Goal: Task Accomplishment & Management: Use online tool/utility

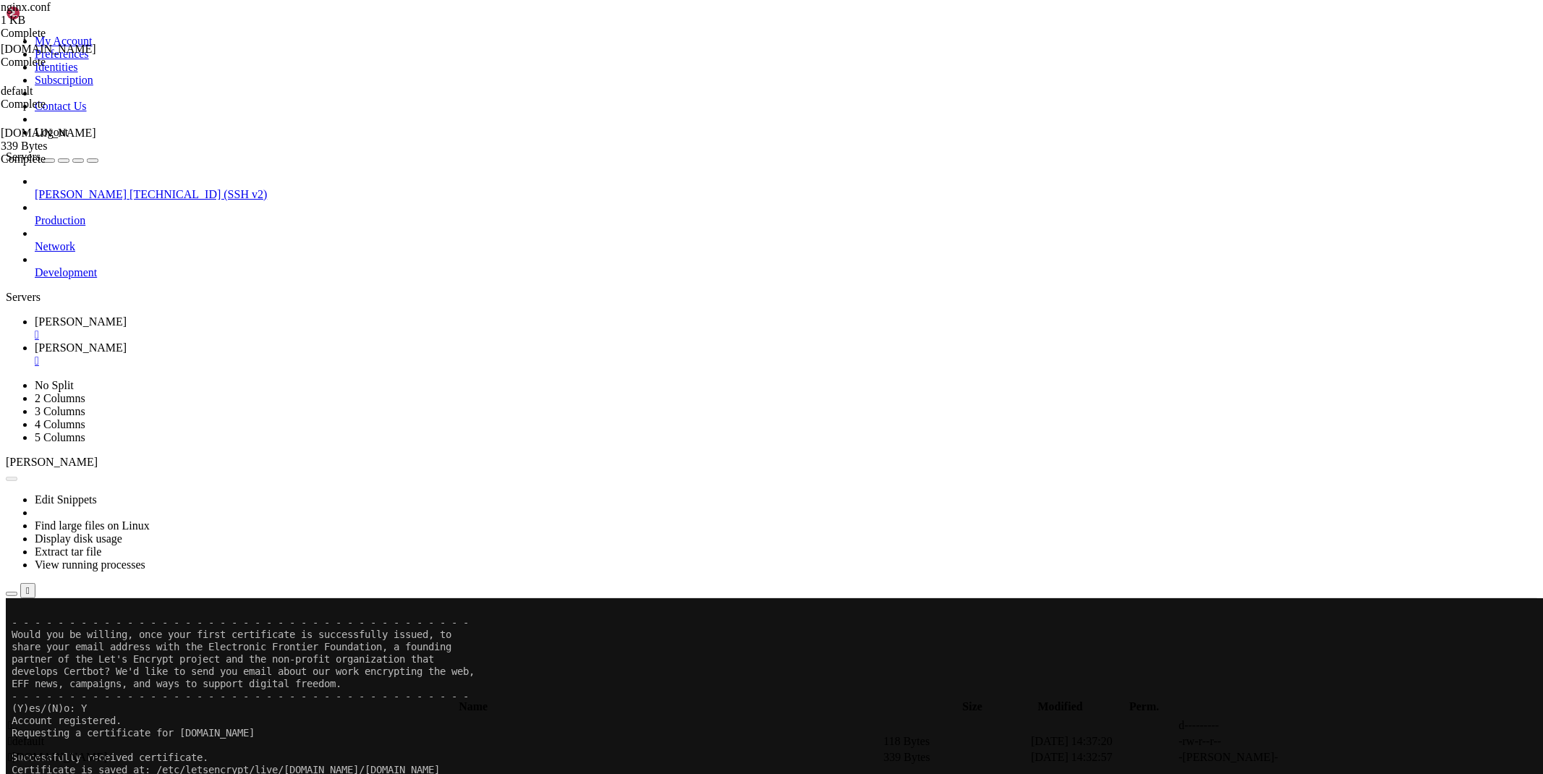
scroll to position [7, 1]
click at [247, 328] on div "" at bounding box center [786, 334] width 1502 height 13
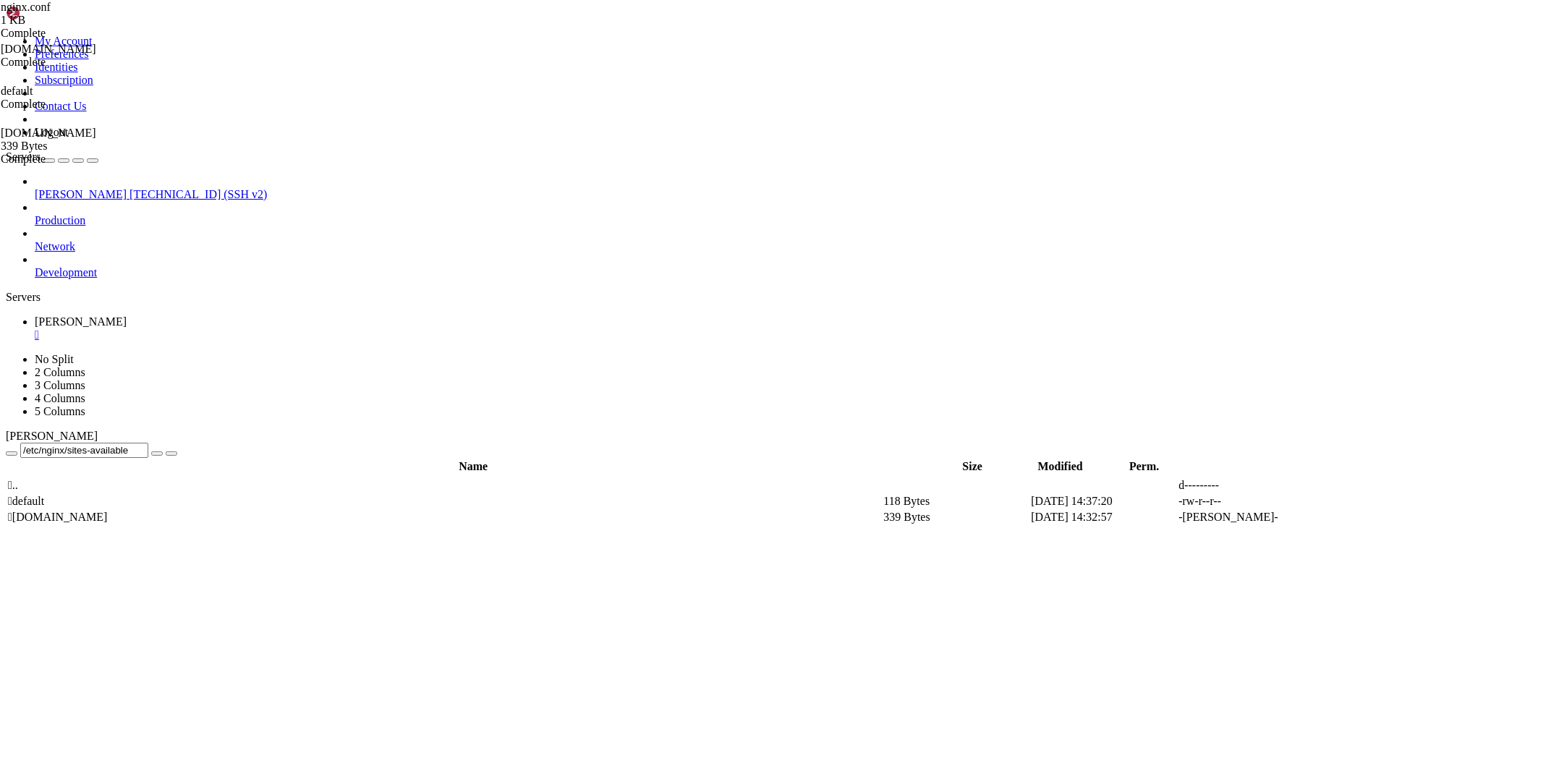
click at [246, 328] on div "" at bounding box center [786, 334] width 1502 height 13
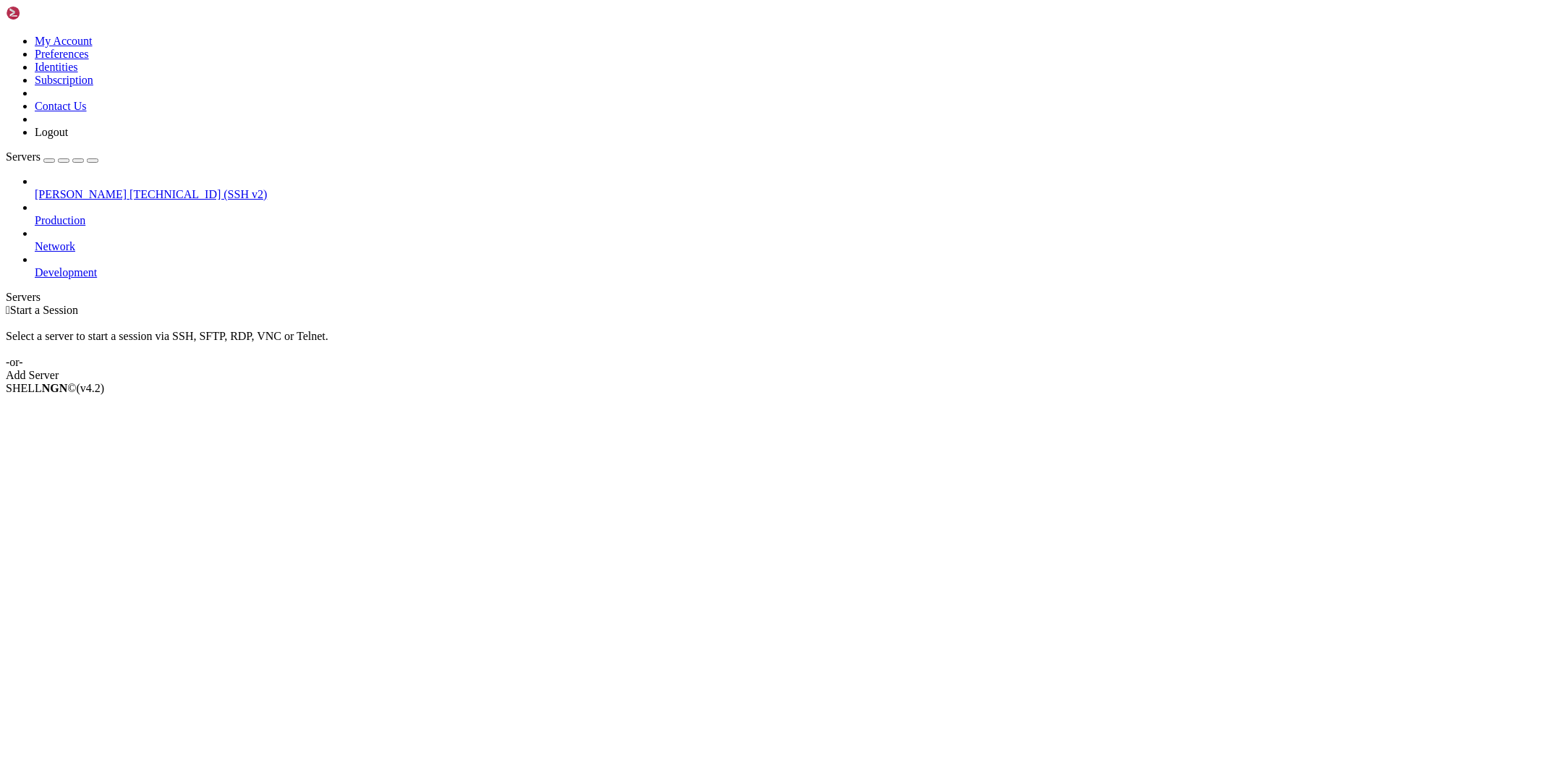
click at [846, 369] on link "Add Server" at bounding box center [771, 375] width 1531 height 13
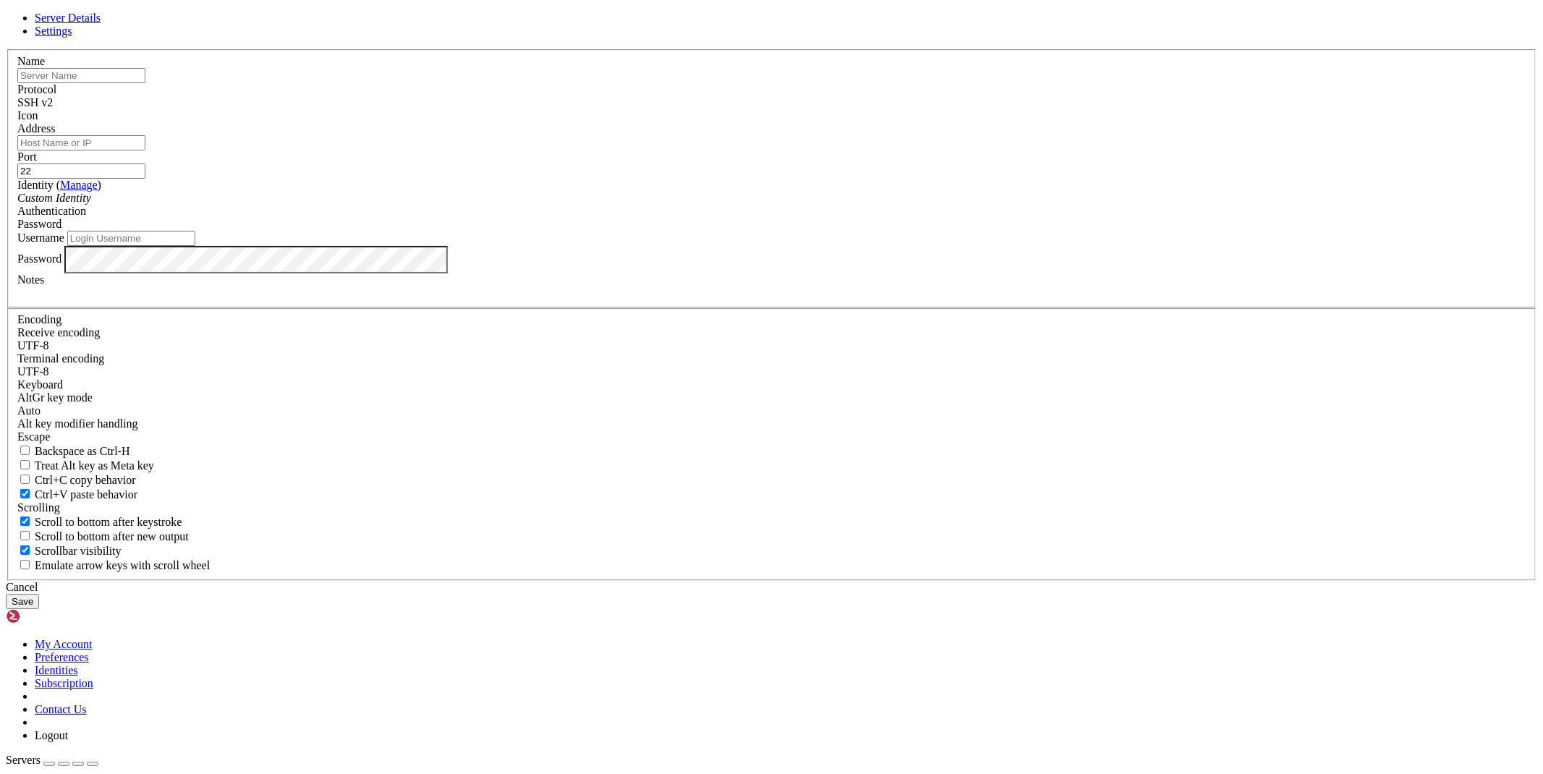
click at [145, 150] on input "Address" at bounding box center [81, 142] width 128 height 15
paste input "[TECHNICAL_ID]"
type input "[TECHNICAL_ID]"
click at [145, 83] on input "text" at bounding box center [81, 75] width 128 height 15
type input "bacon"
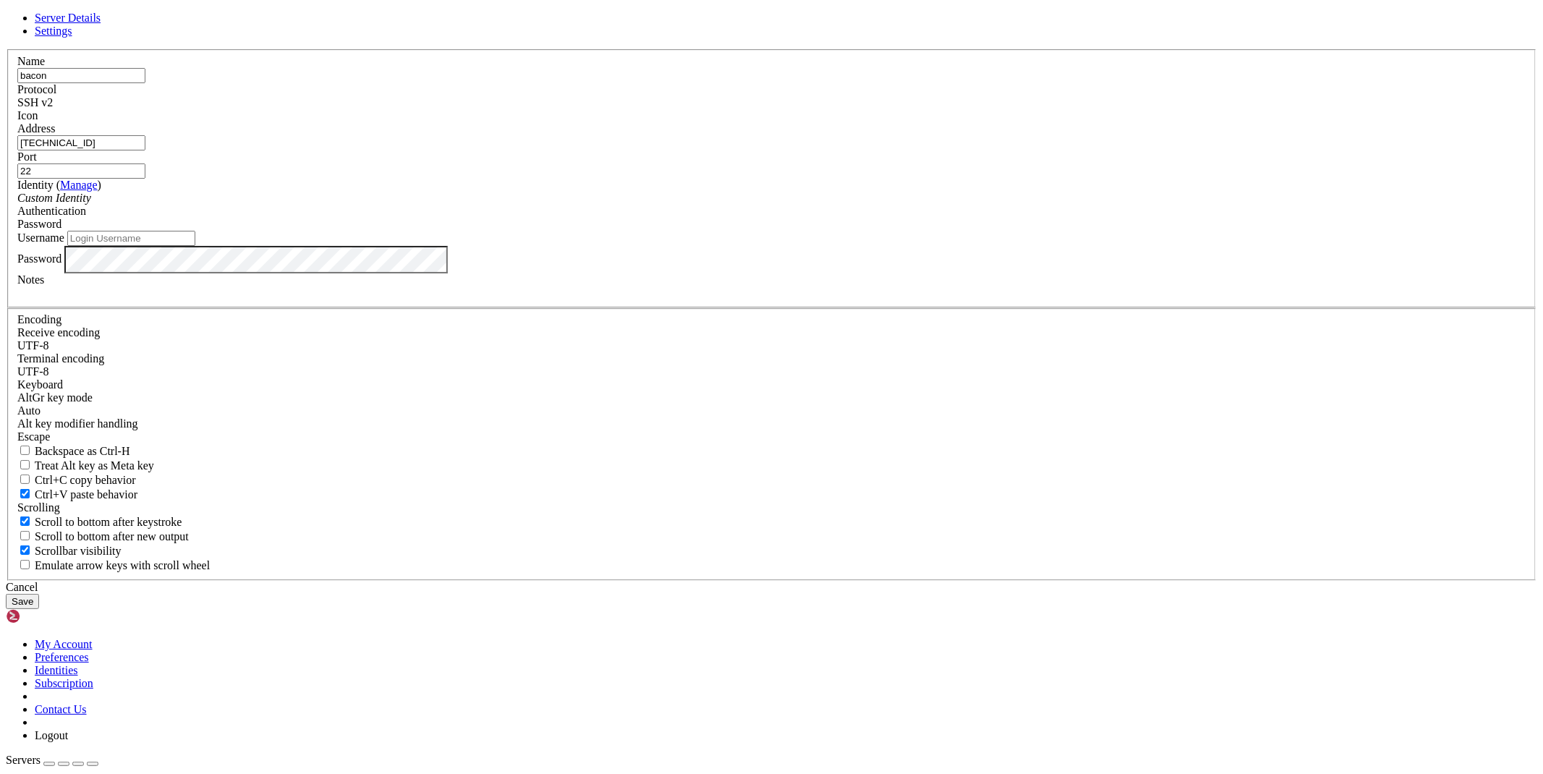
click at [195, 246] on input "Username" at bounding box center [131, 238] width 128 height 15
type input "root"
click at [39, 594] on button "Save" at bounding box center [22, 601] width 33 height 15
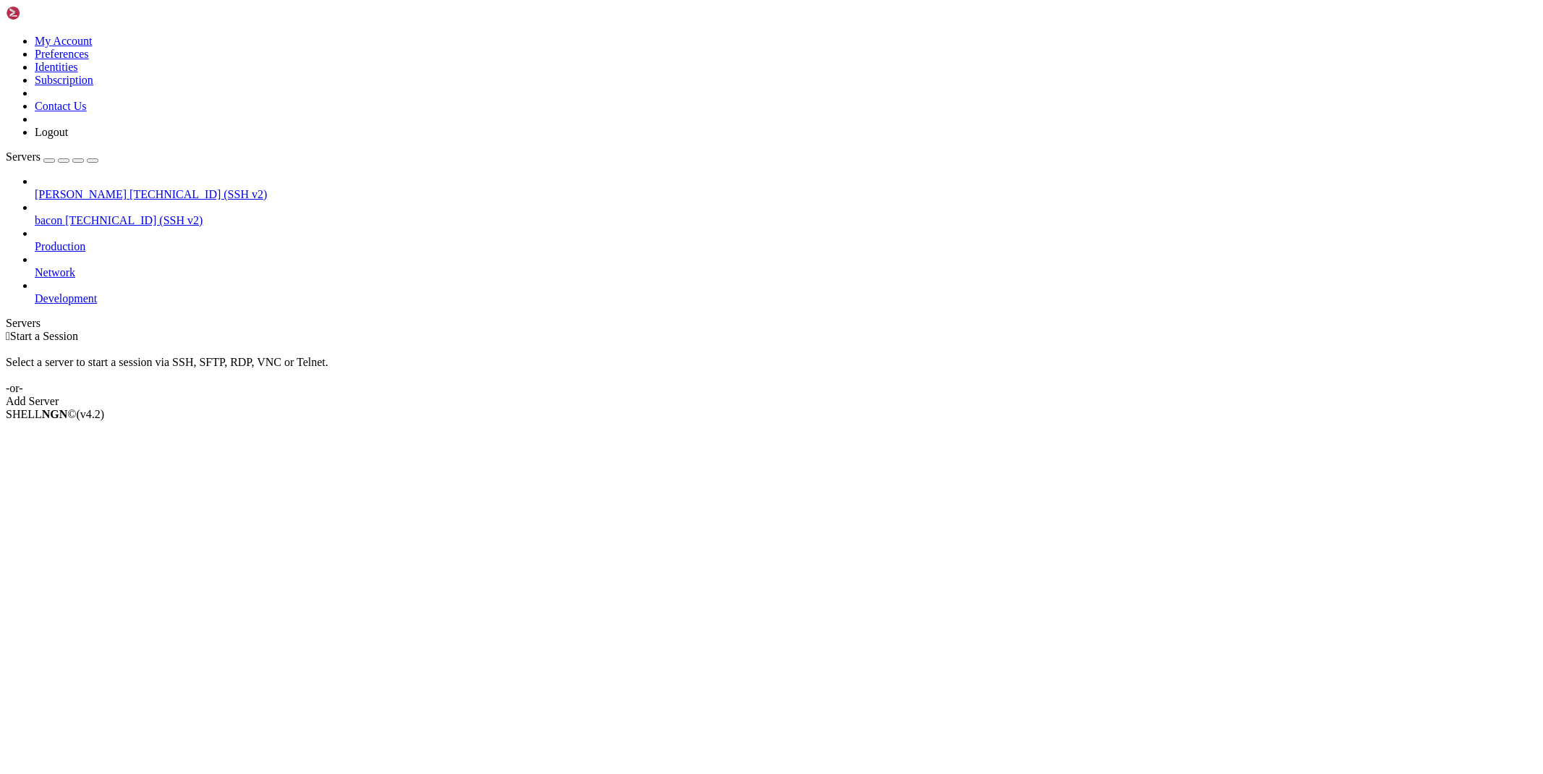
click at [85, 214] on span "[TECHNICAL_ID] (SSH v2)" at bounding box center [133, 220] width 137 height 12
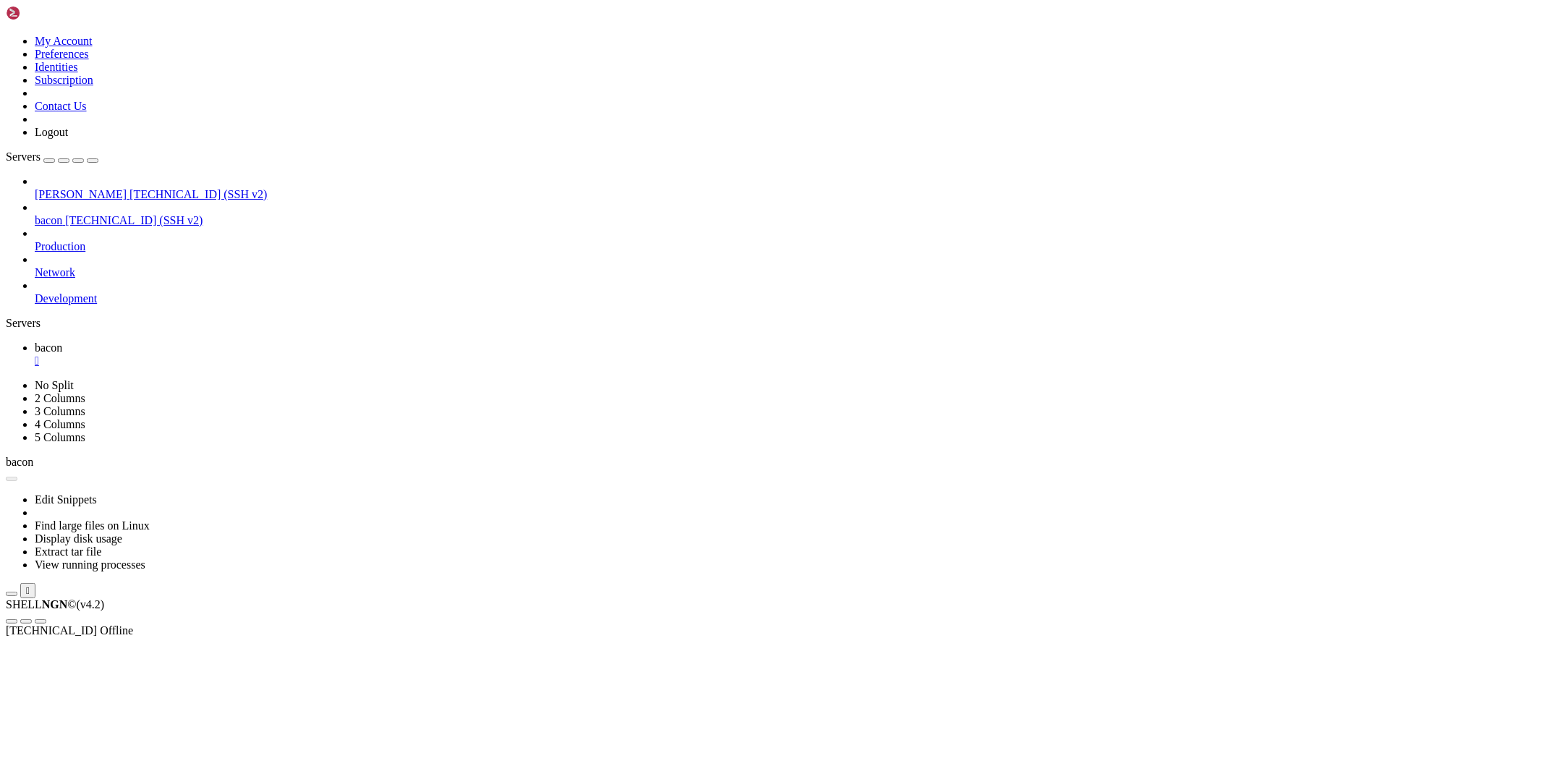
scroll to position [0, 0]
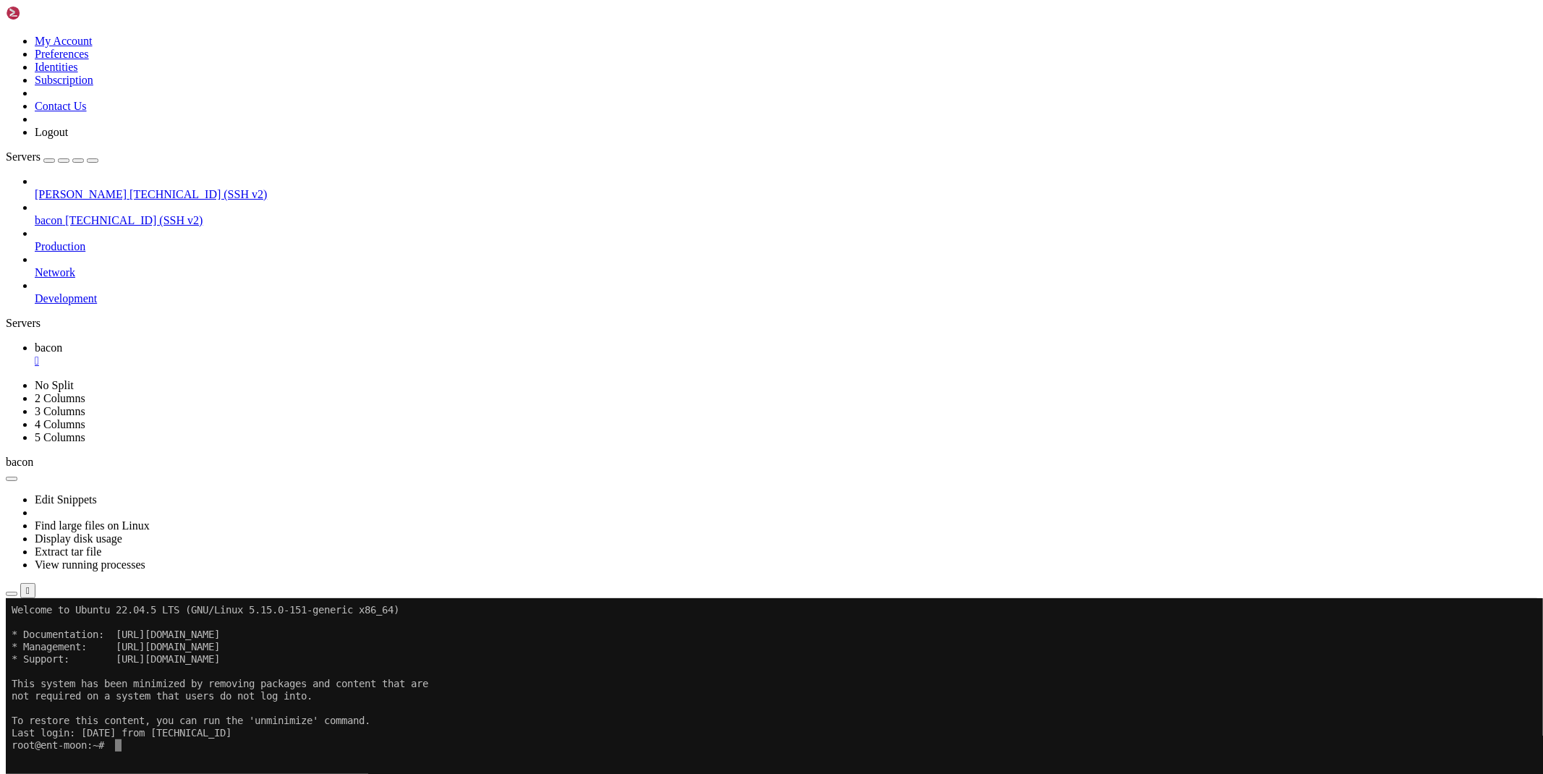
click at [12, 594] on icon "button" at bounding box center [12, 594] width 0 height 0
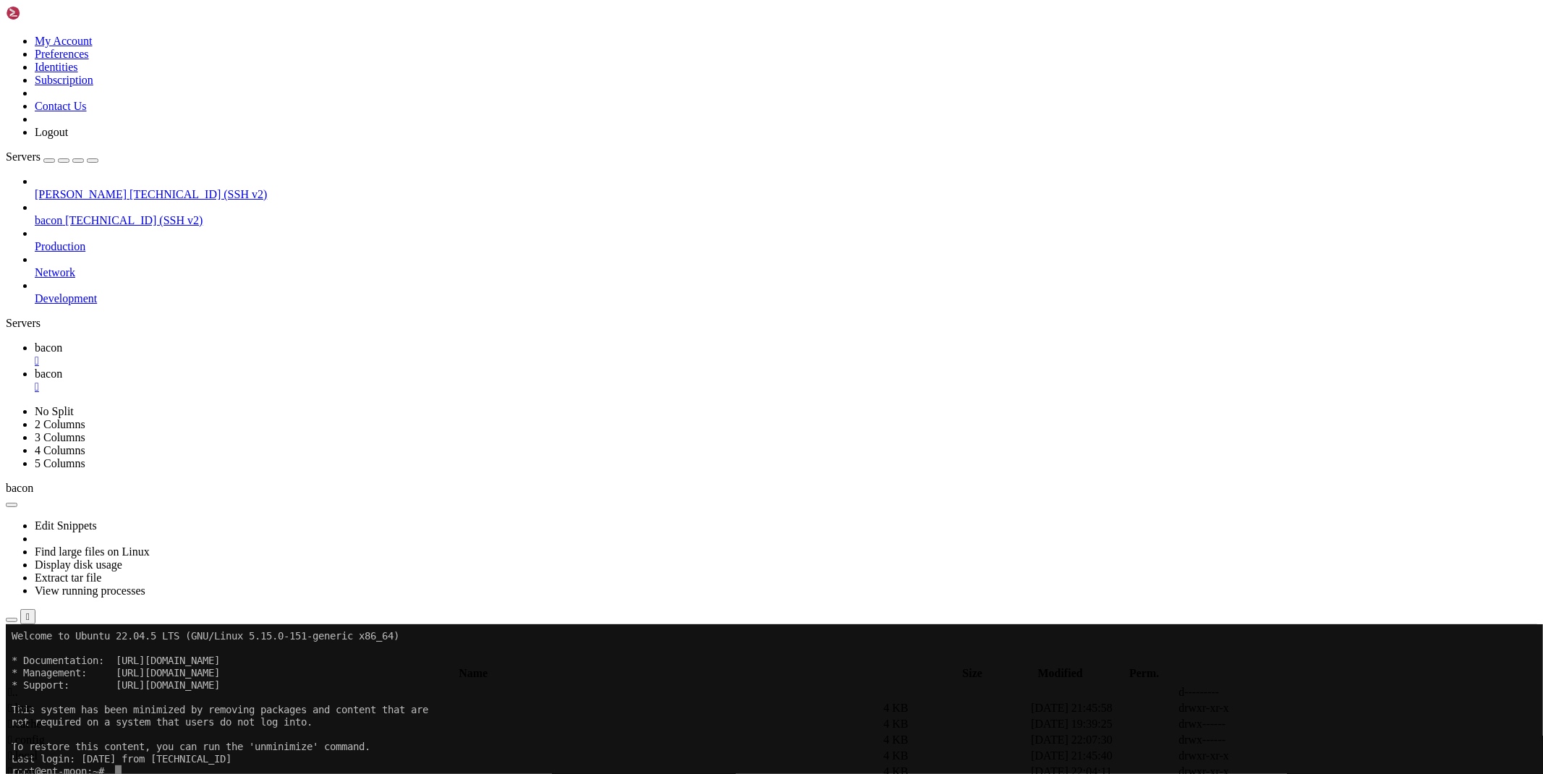
click at [218, 685] on td " .." at bounding box center [444, 692] width 874 height 14
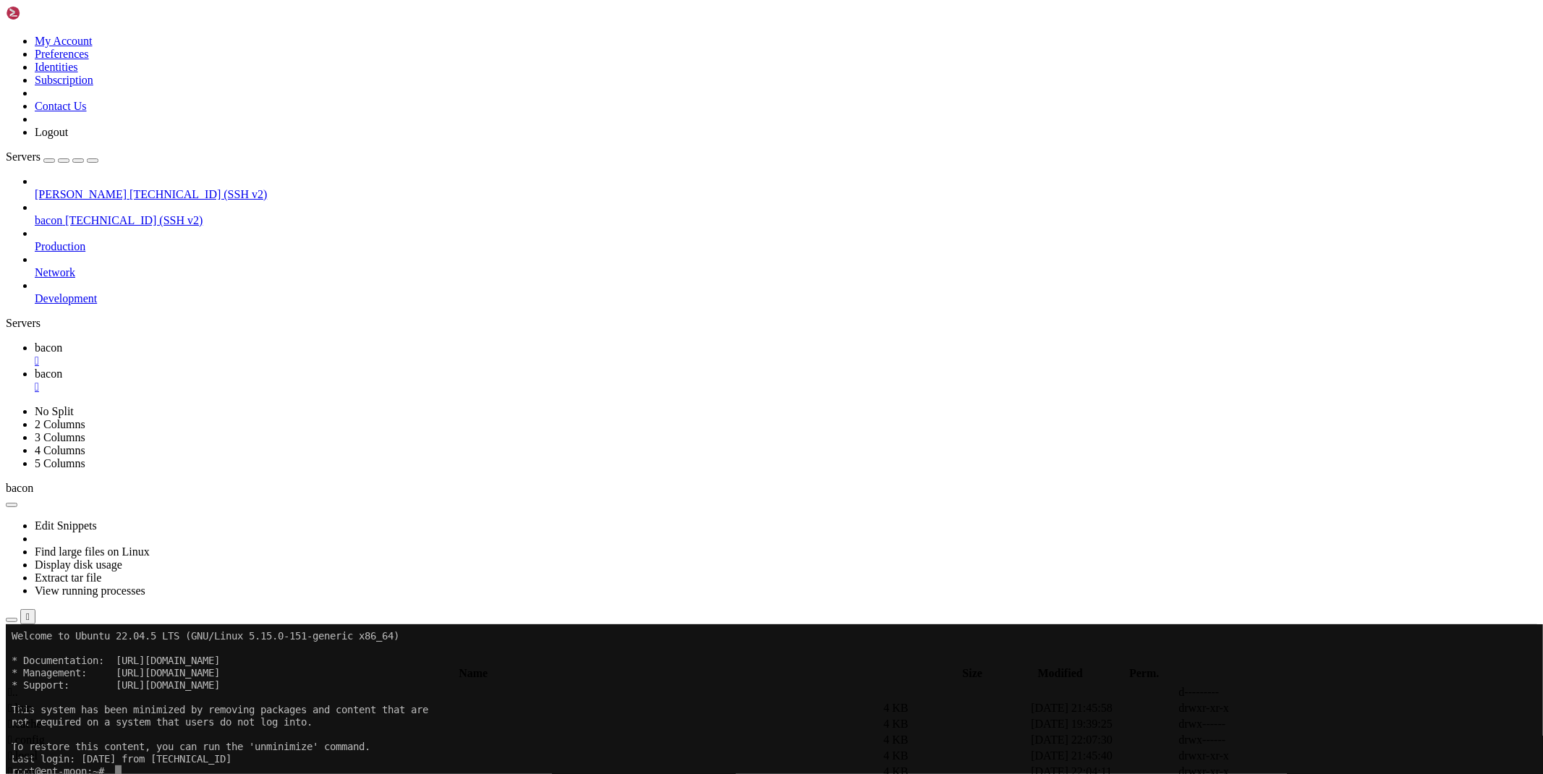
type input "/root/cloudflare"
click at [62, 341] on span "bacon" at bounding box center [48, 347] width 27 height 12
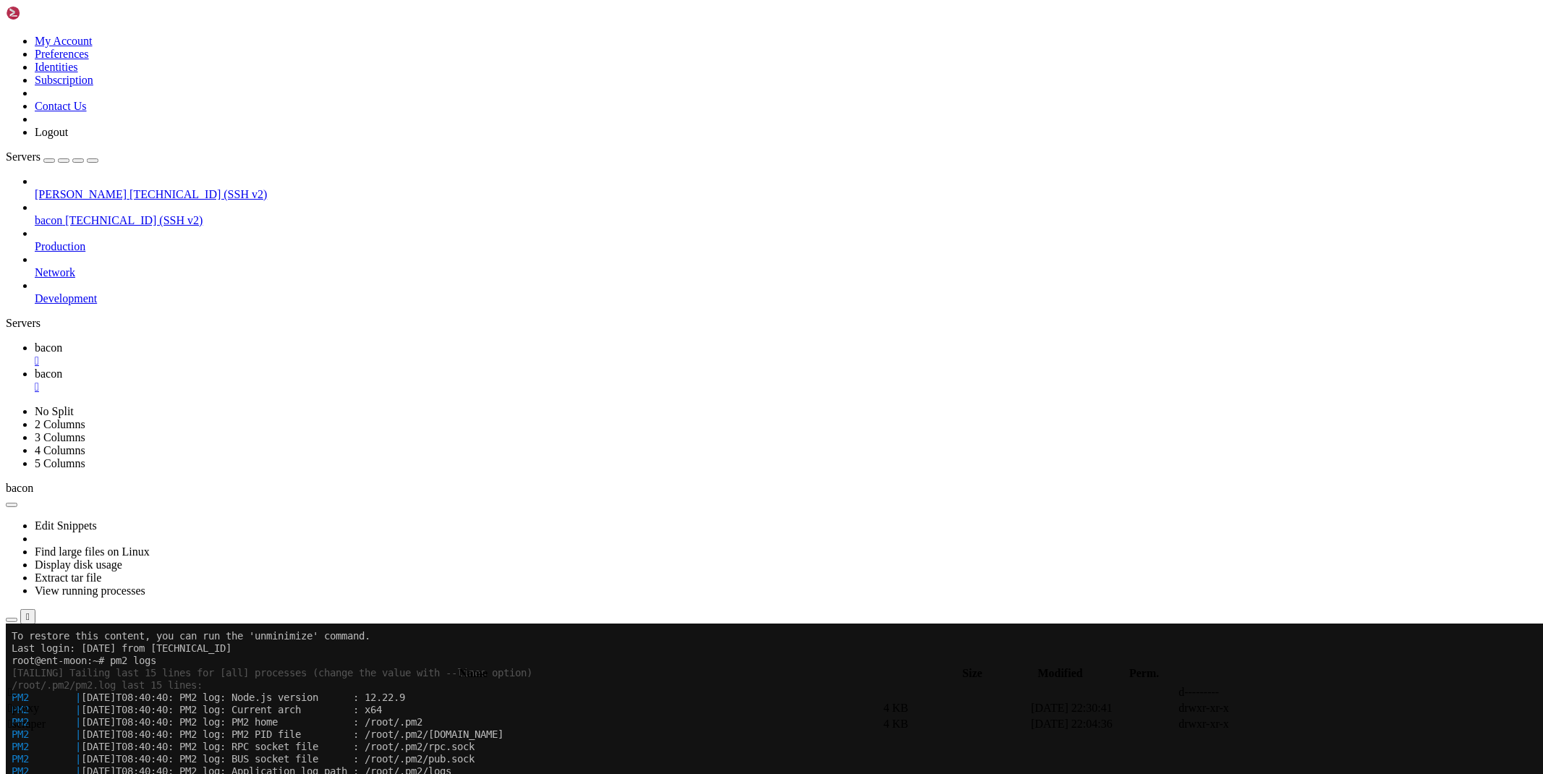
scroll to position [111, 0]
click at [249, 354] on div "" at bounding box center [786, 360] width 1502 height 13
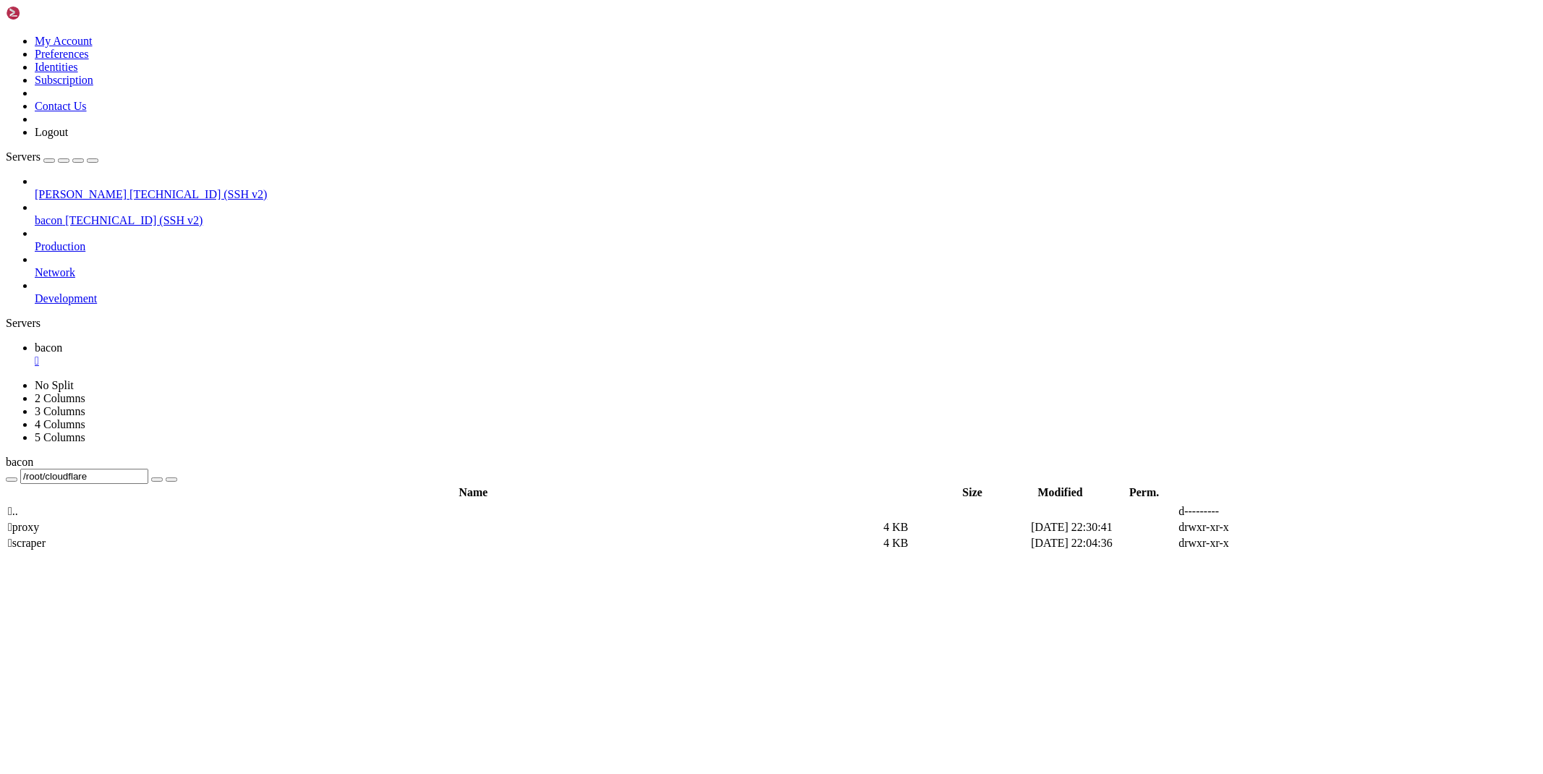
click at [249, 354] on div "" at bounding box center [786, 360] width 1502 height 13
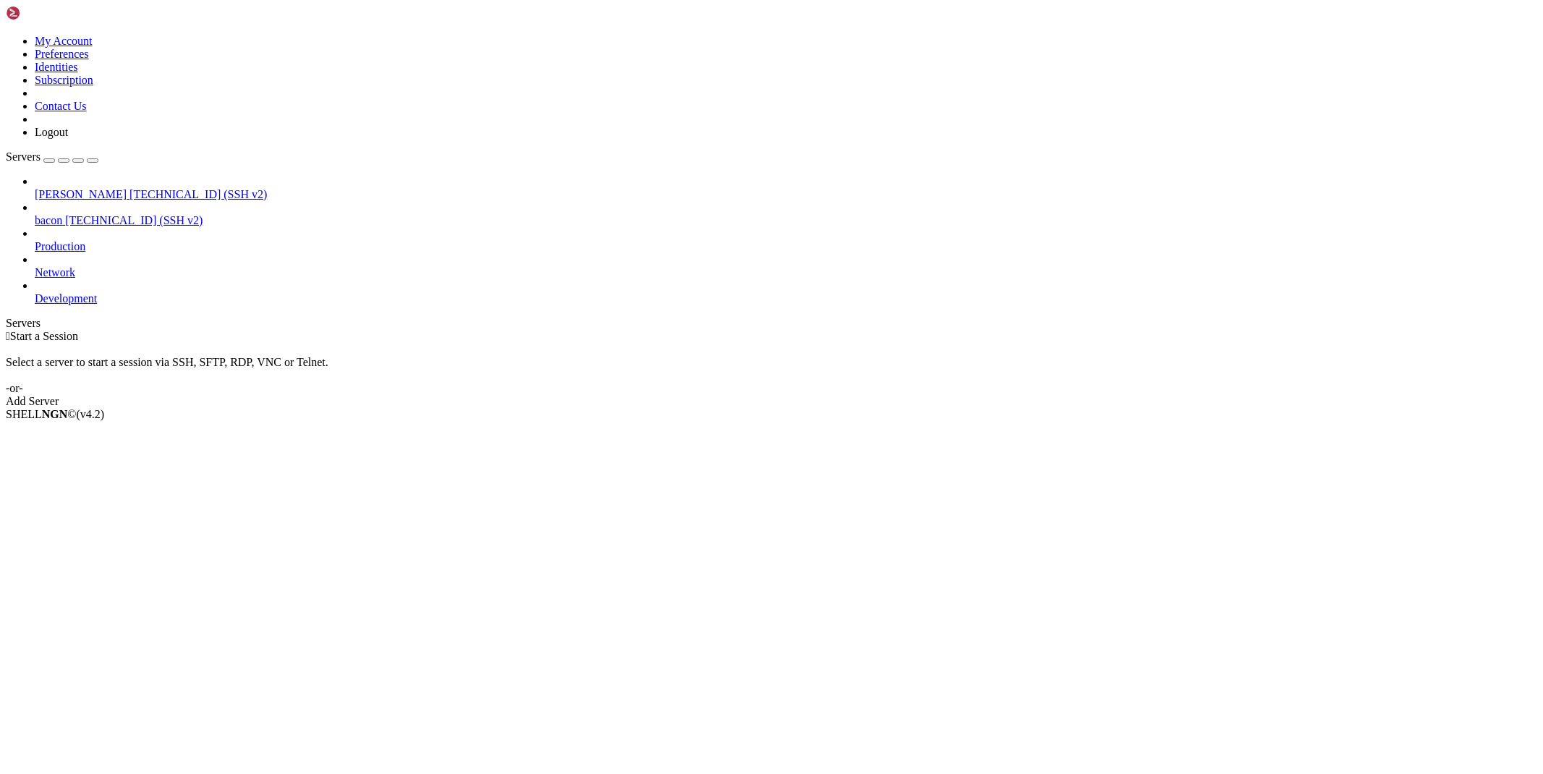
click at [140, 305] on div "[PERSON_NAME] [TECHNICAL_ID] (SSH v2) bacon [TECHNICAL_ID] (SSH v2) Production …" at bounding box center [771, 240] width 1531 height 130
click at [870, 395] on div "Add Server" at bounding box center [771, 401] width 1531 height 13
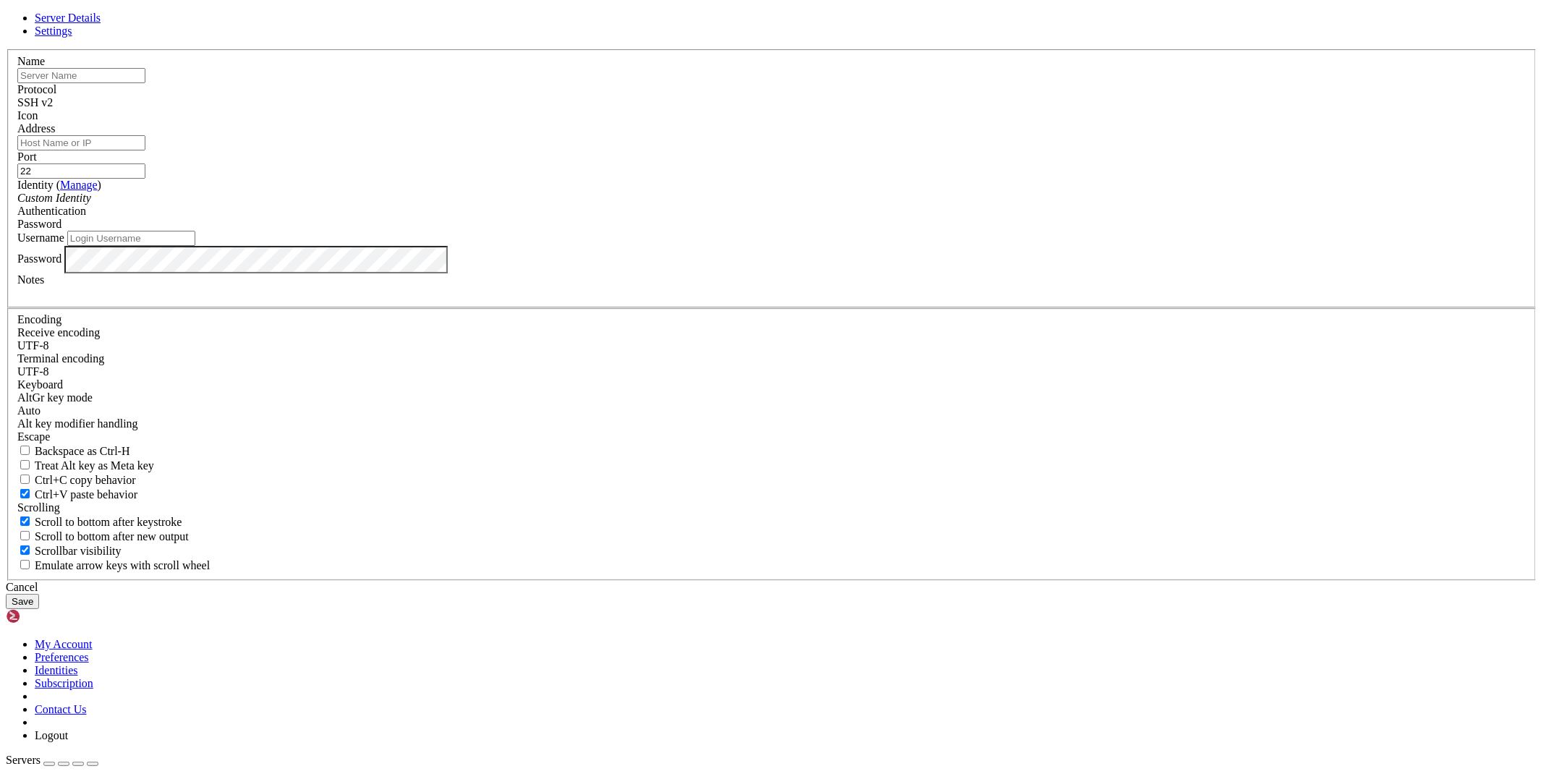
click at [145, 83] on input "text" at bounding box center [81, 75] width 128 height 15
type input "aeza"
click at [145, 150] on input "Address" at bounding box center [81, 142] width 128 height 15
paste input "[TECHNICAL_ID]"
type input "[TECHNICAL_ID]"
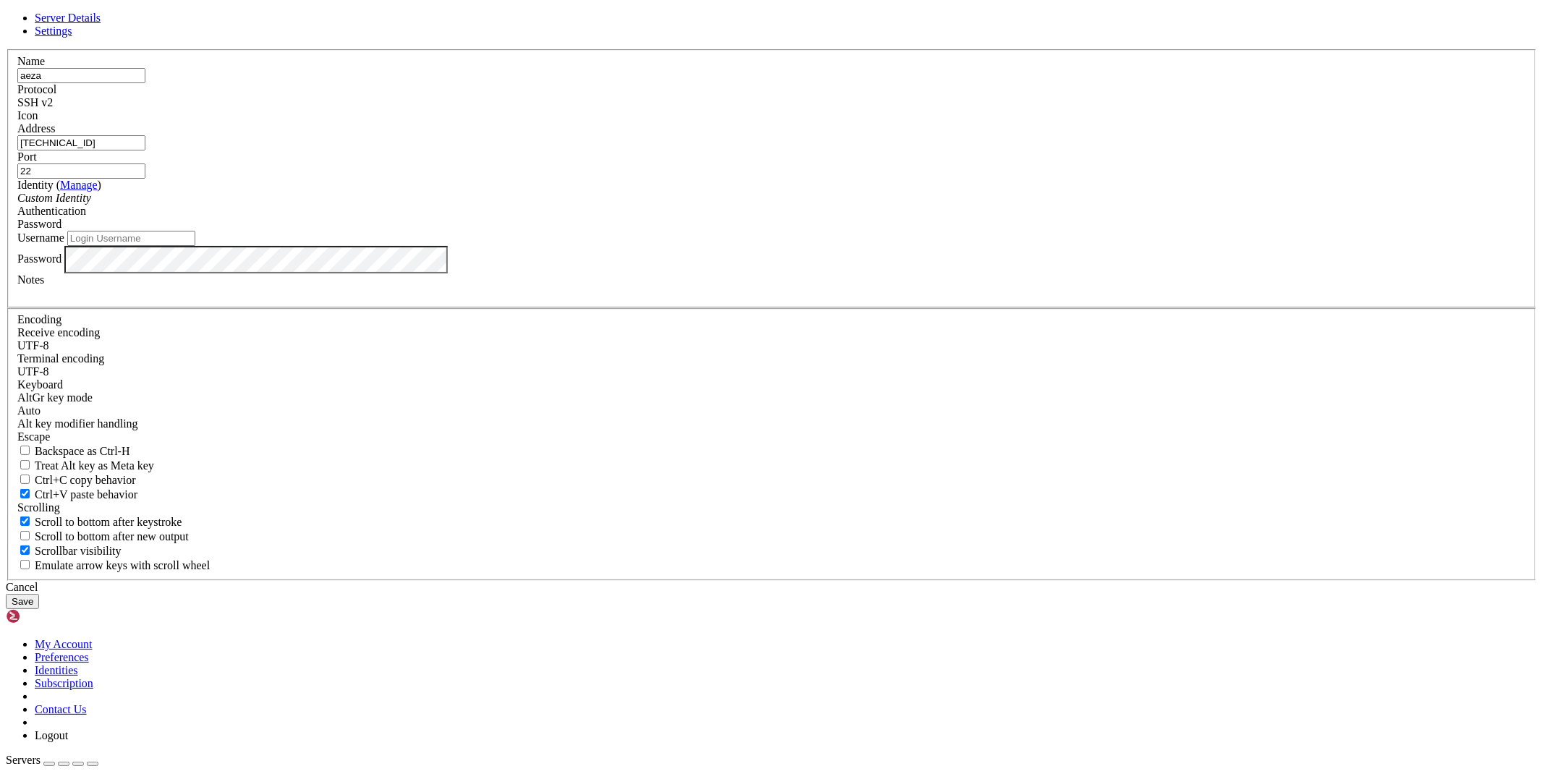
click at [195, 246] on input "Username" at bounding box center [131, 238] width 128 height 15
type input "root"
click at [906, 587] on div "Cancel Save" at bounding box center [771, 595] width 1531 height 28
click at [39, 594] on button "Save" at bounding box center [22, 601] width 33 height 15
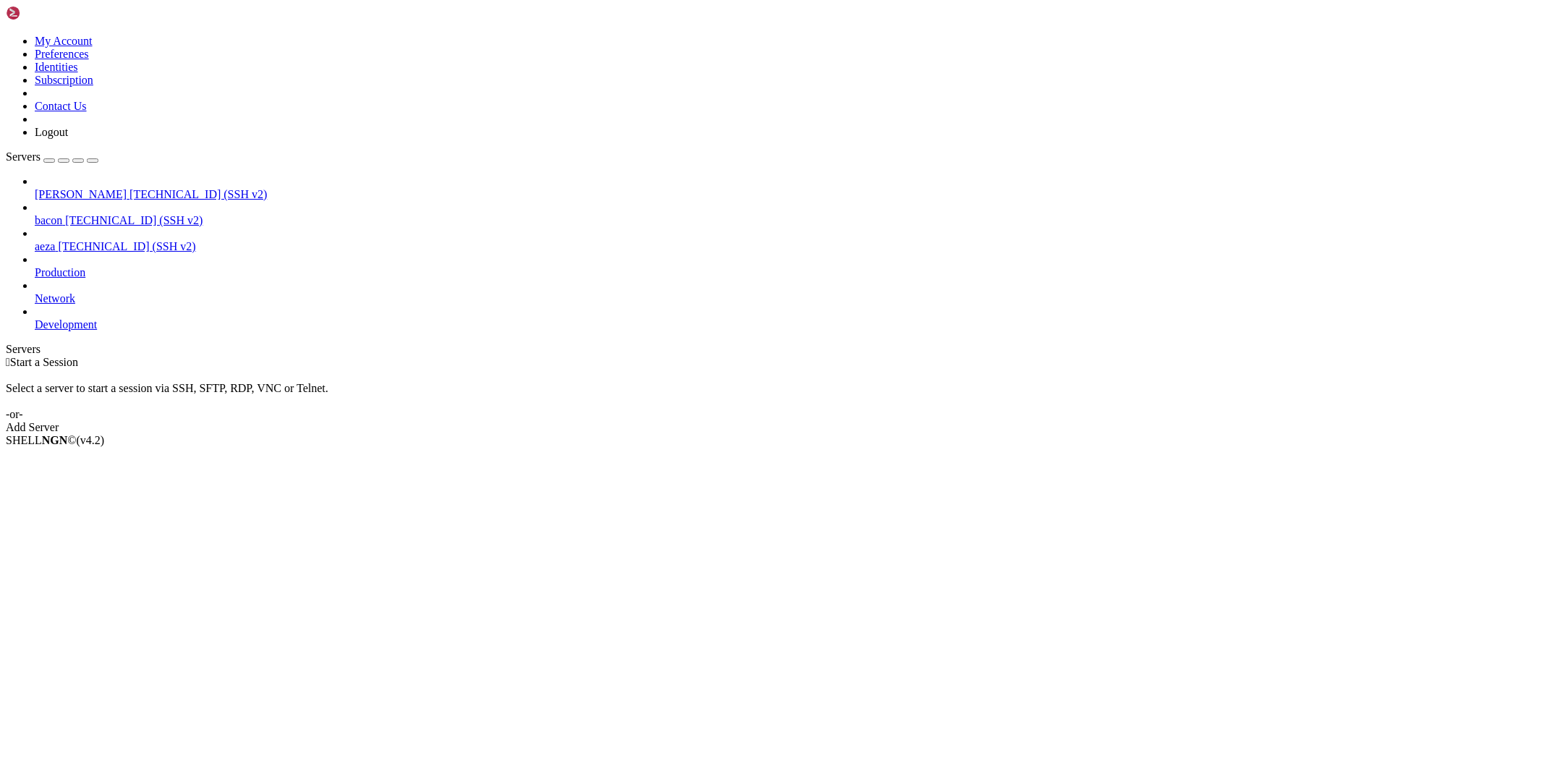
click at [55, 240] on span "aeza" at bounding box center [45, 246] width 20 height 12
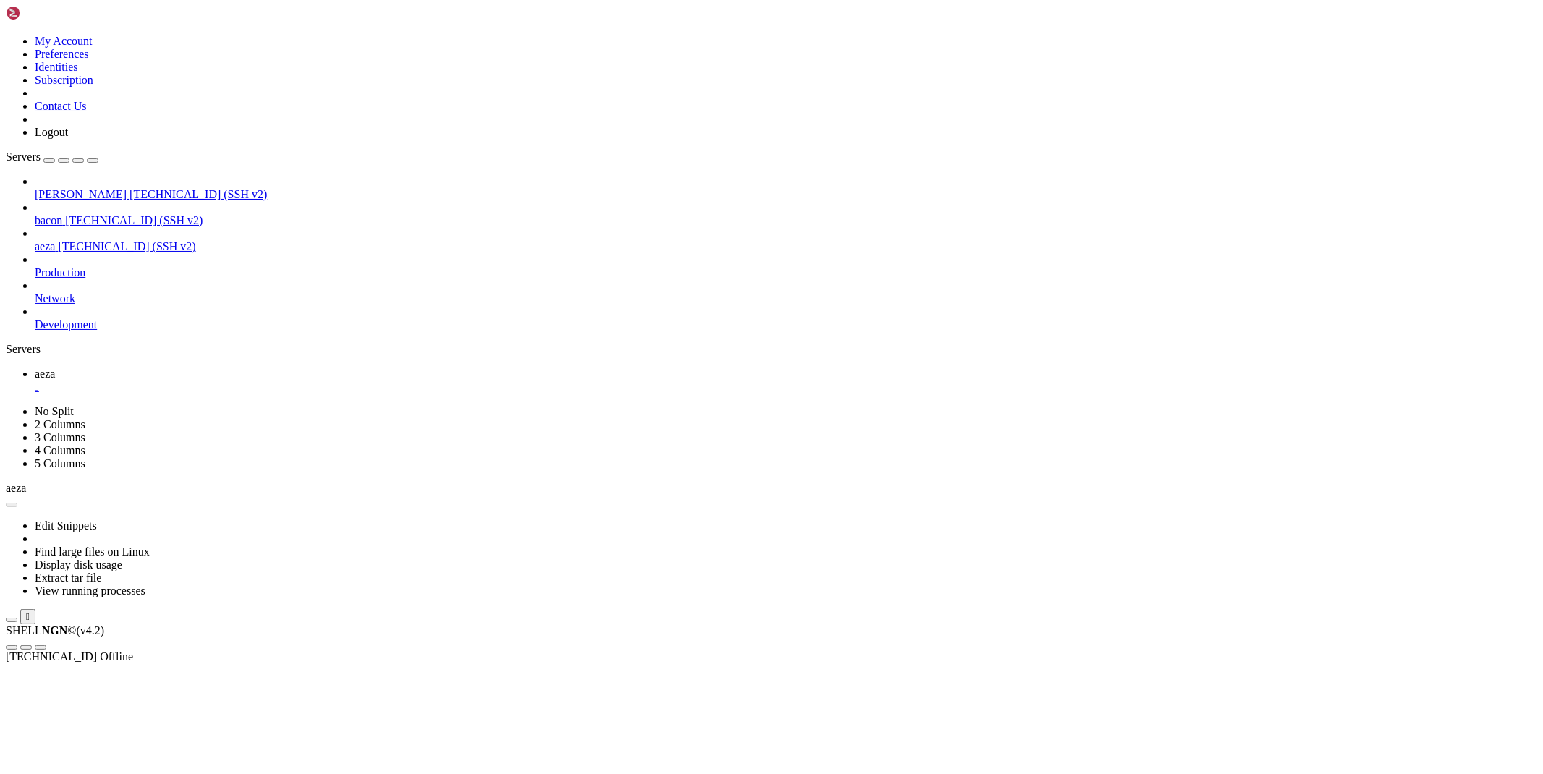
scroll to position [0, 0]
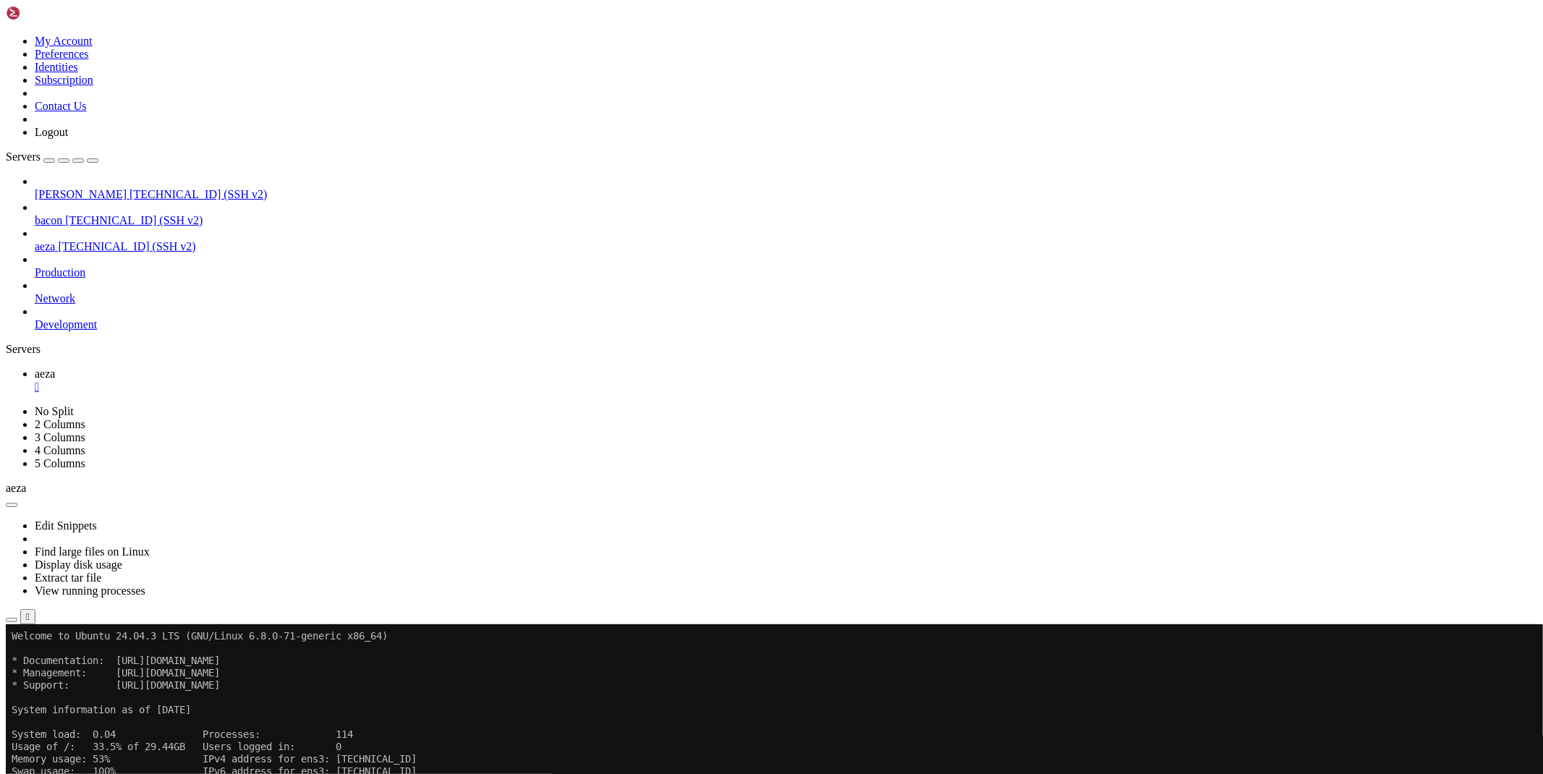
click at [12, 620] on icon "button" at bounding box center [12, 620] width 0 height 0
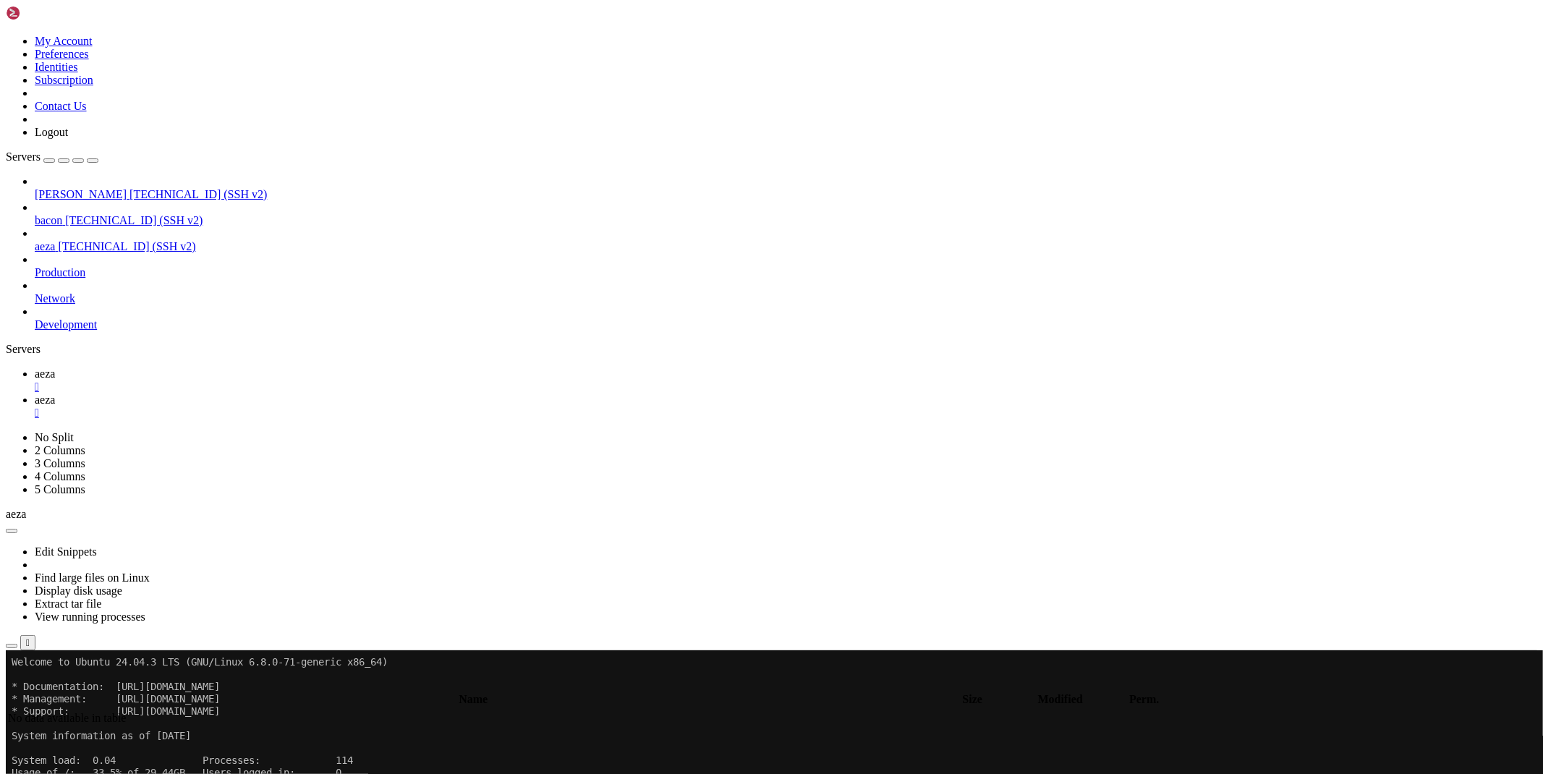
click at [55, 367] on span "aeza" at bounding box center [45, 373] width 20 height 12
click at [55, 393] on span "aeza" at bounding box center [45, 399] width 20 height 12
type input "/root/bacon-bot"
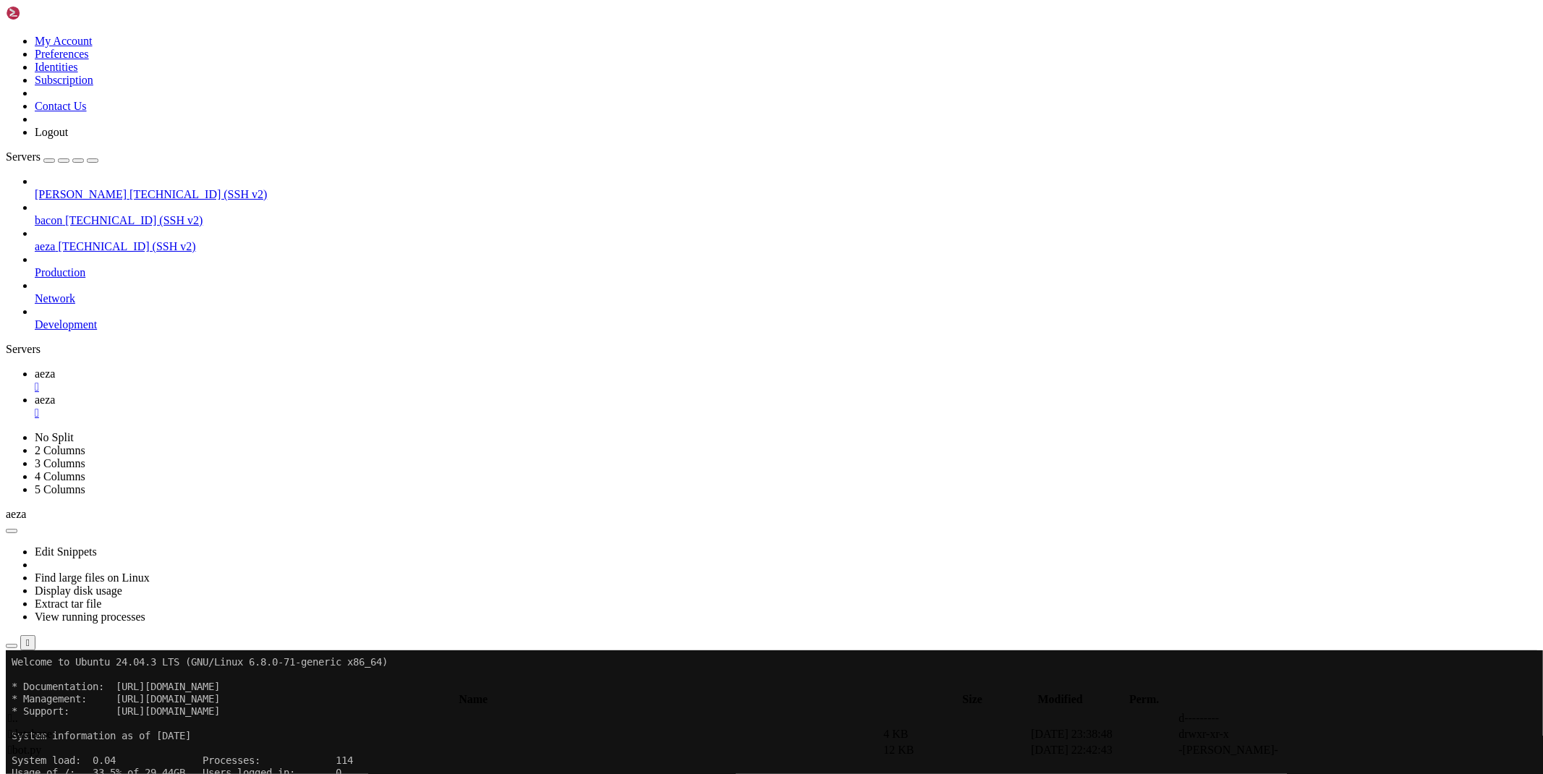
click at [1326, 750] on icon at bounding box center [1326, 750] width 0 height 0
drag, startPoint x: 796, startPoint y: 561, endPoint x: 278, endPoint y: 566, distance: 517.9
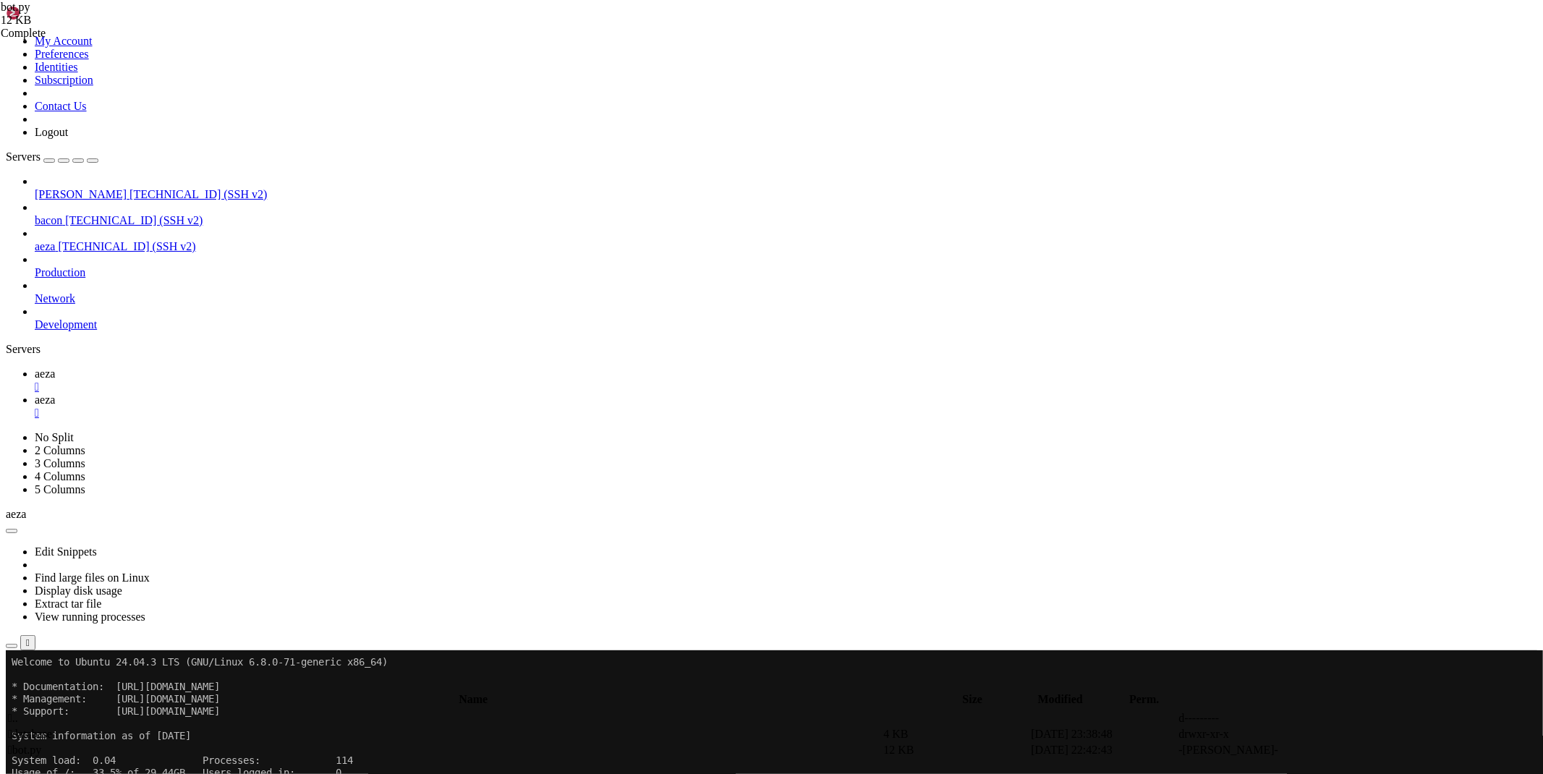
drag, startPoint x: 555, startPoint y: 639, endPoint x: 271, endPoint y: 639, distance: 283.5
type textarea "r=[DOMAIN_NAME]('[URL][DOMAIN_NAME]', json={'url': url}).json()"
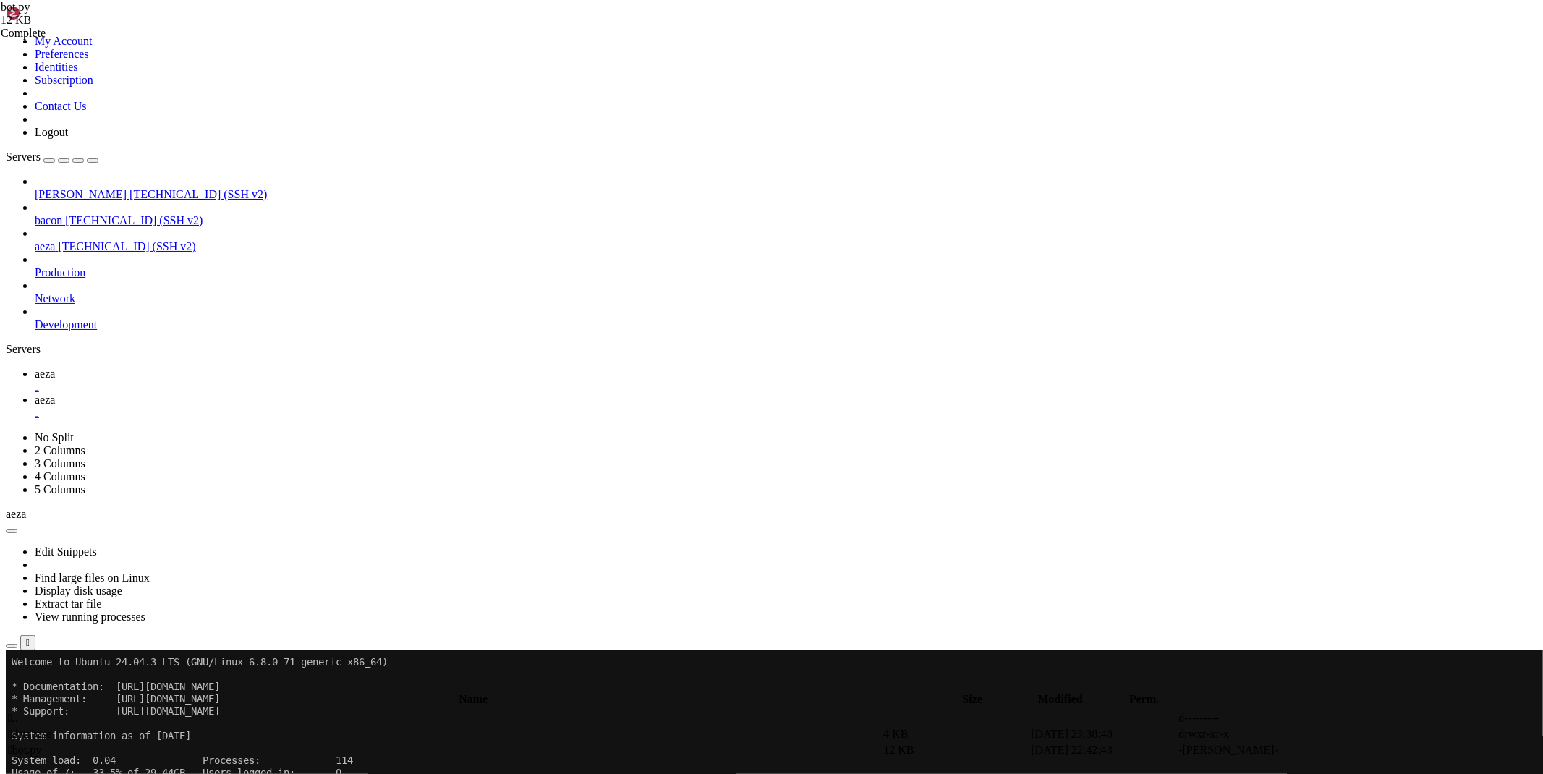
drag, startPoint x: 625, startPoint y: 624, endPoint x: 271, endPoint y: 619, distance: 353.7
drag, startPoint x: 567, startPoint y: 602, endPoint x: 272, endPoint y: 605, distance: 295.1
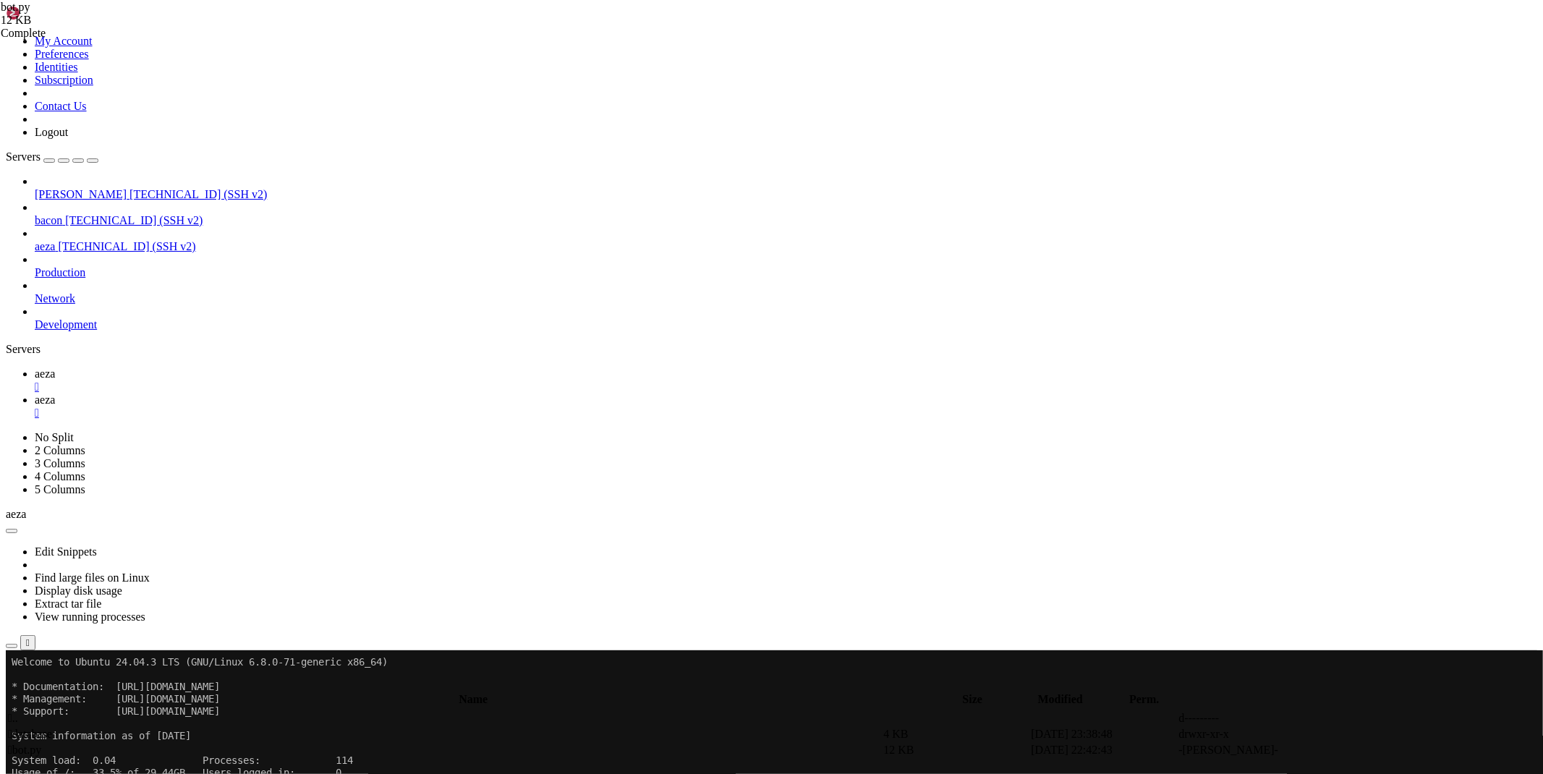
drag, startPoint x: 568, startPoint y: 683, endPoint x: 271, endPoint y: 683, distance: 296.5
drag, startPoint x: 568, startPoint y: 678, endPoint x: 272, endPoint y: 680, distance: 295.8
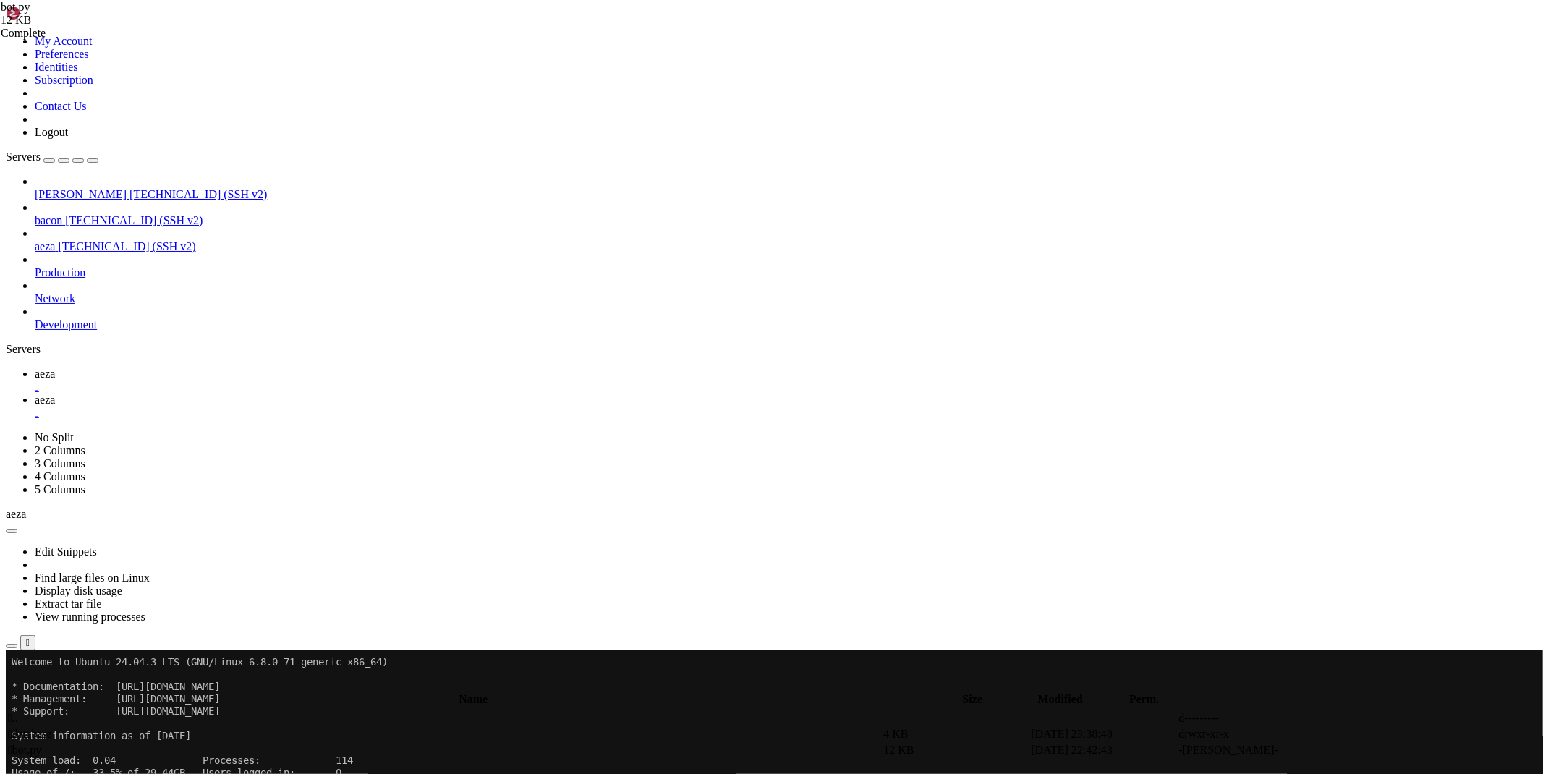
type textarea "r=[DOMAIN_NAME]('[URL][DOMAIN_NAME]', json={'url': url,'x-api-key':'c57d4dc4-01…"
click at [55, 367] on span "aeza" at bounding box center [45, 373] width 20 height 12
